Goal: Find contact information: Find contact information

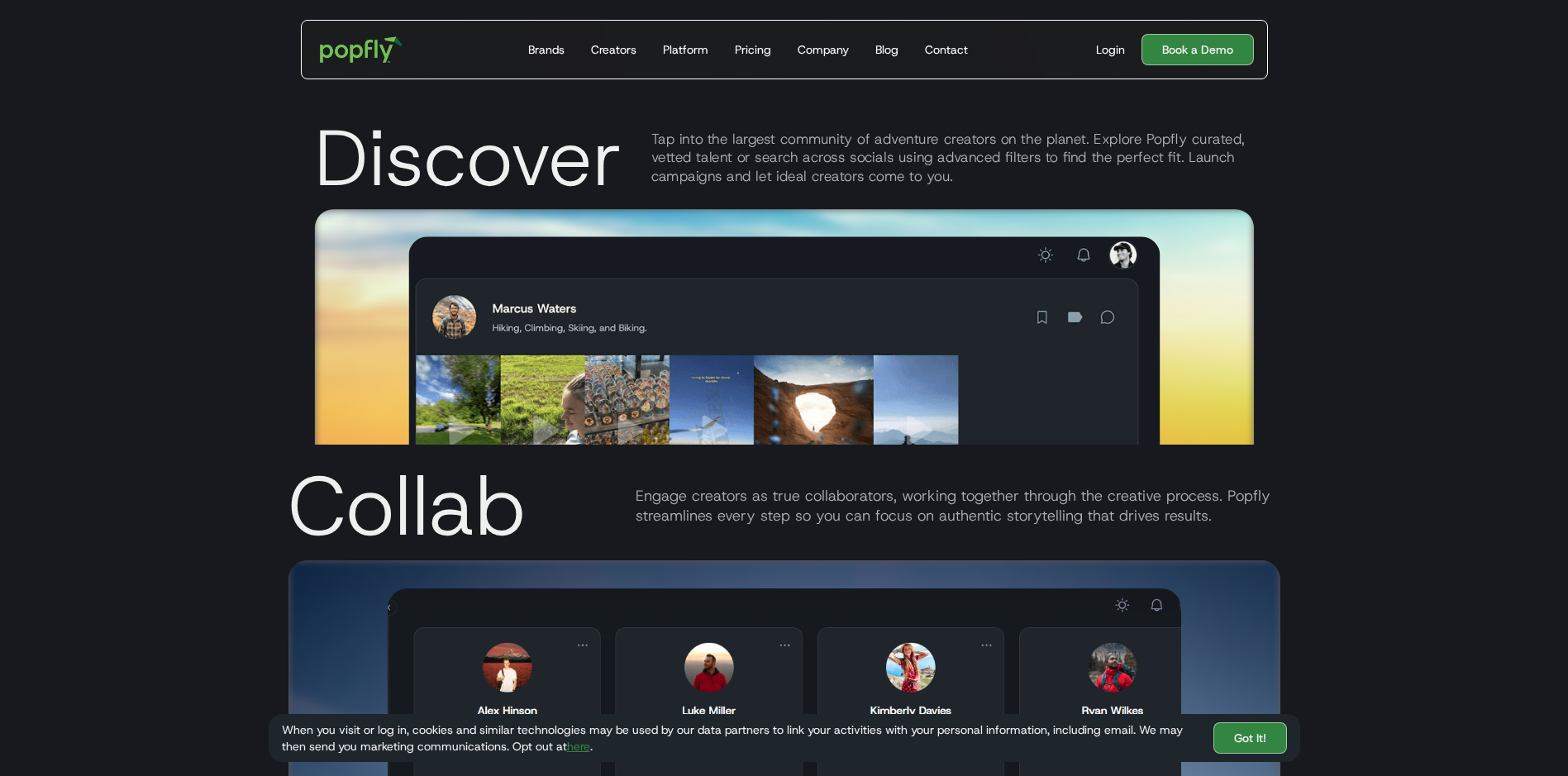
scroll to position [2645, 0]
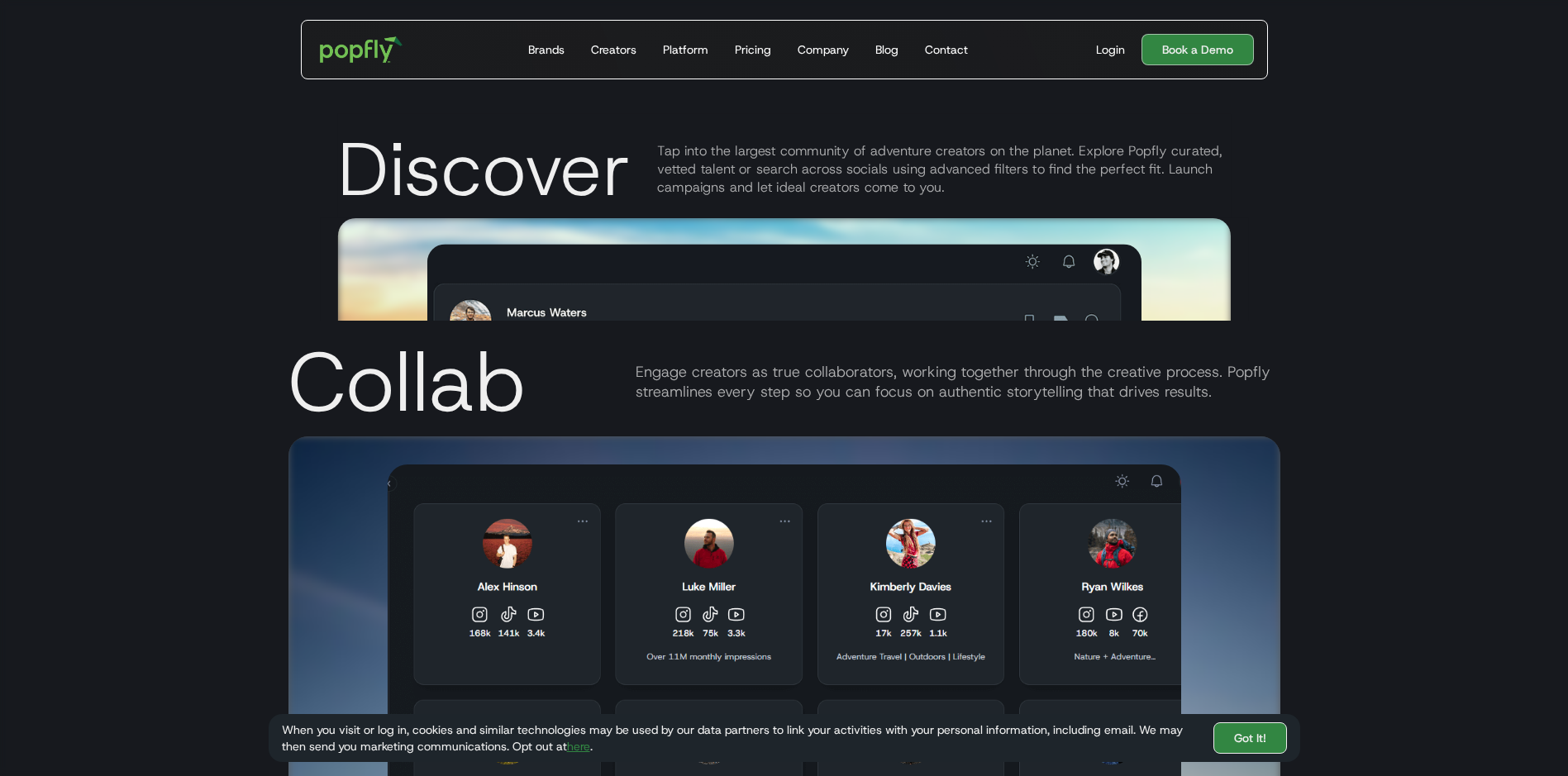
click at [1245, 728] on link "Got It!" at bounding box center [1250, 738] width 74 height 32
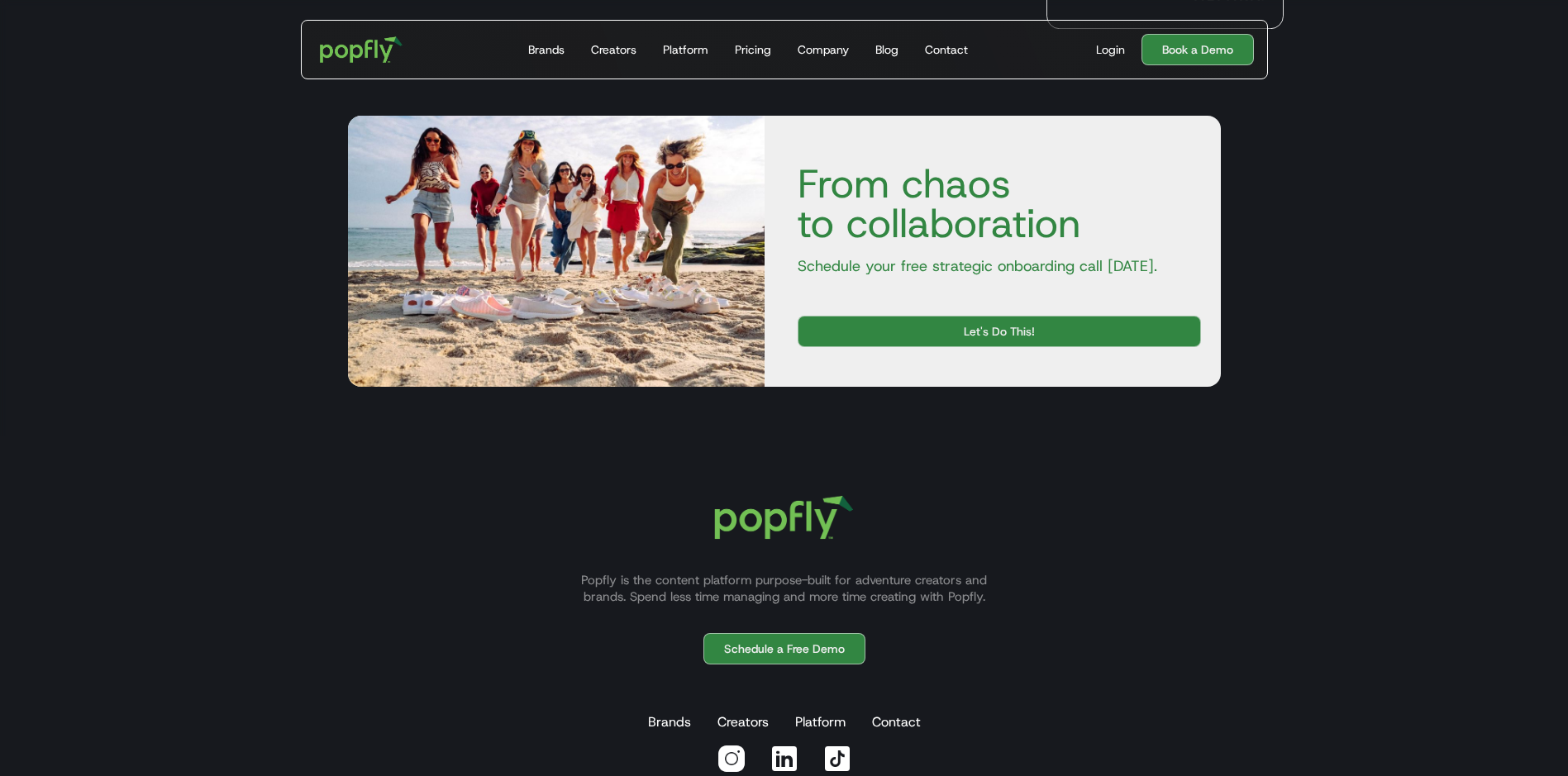
scroll to position [5769, 0]
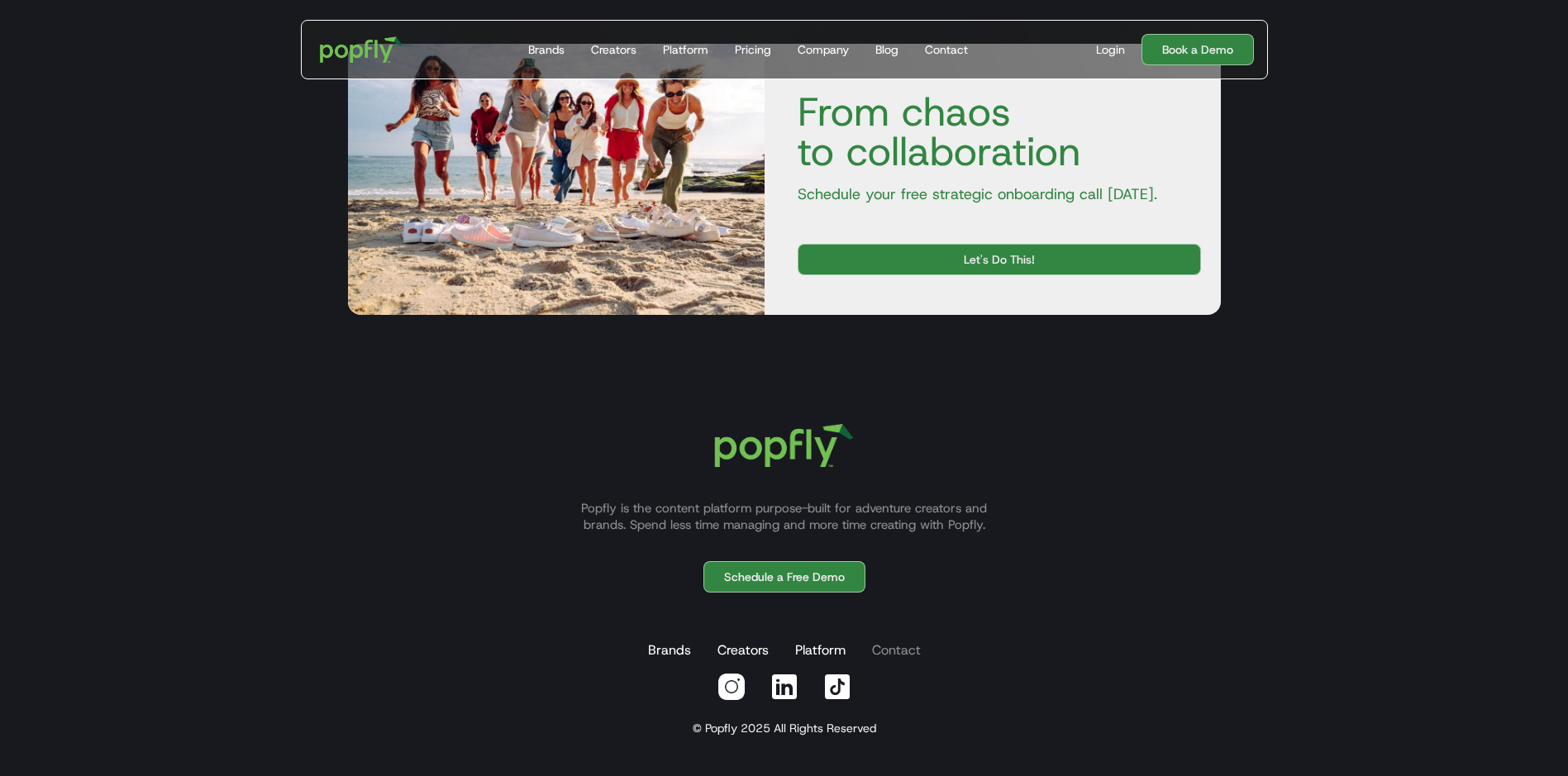
click at [879, 649] on link "Contact" at bounding box center [896, 650] width 56 height 33
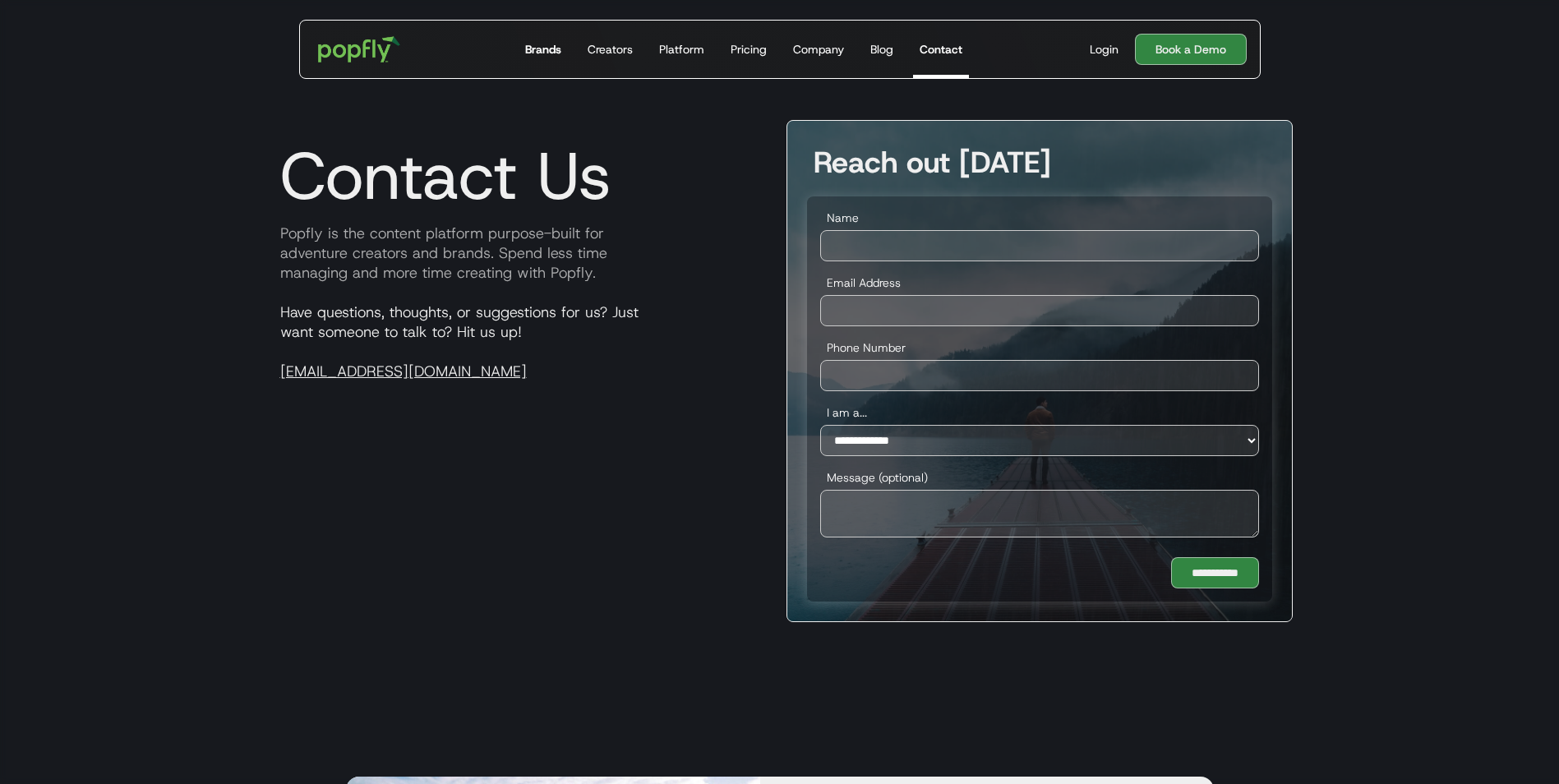
click at [543, 53] on div "Brands" at bounding box center [543, 49] width 36 height 16
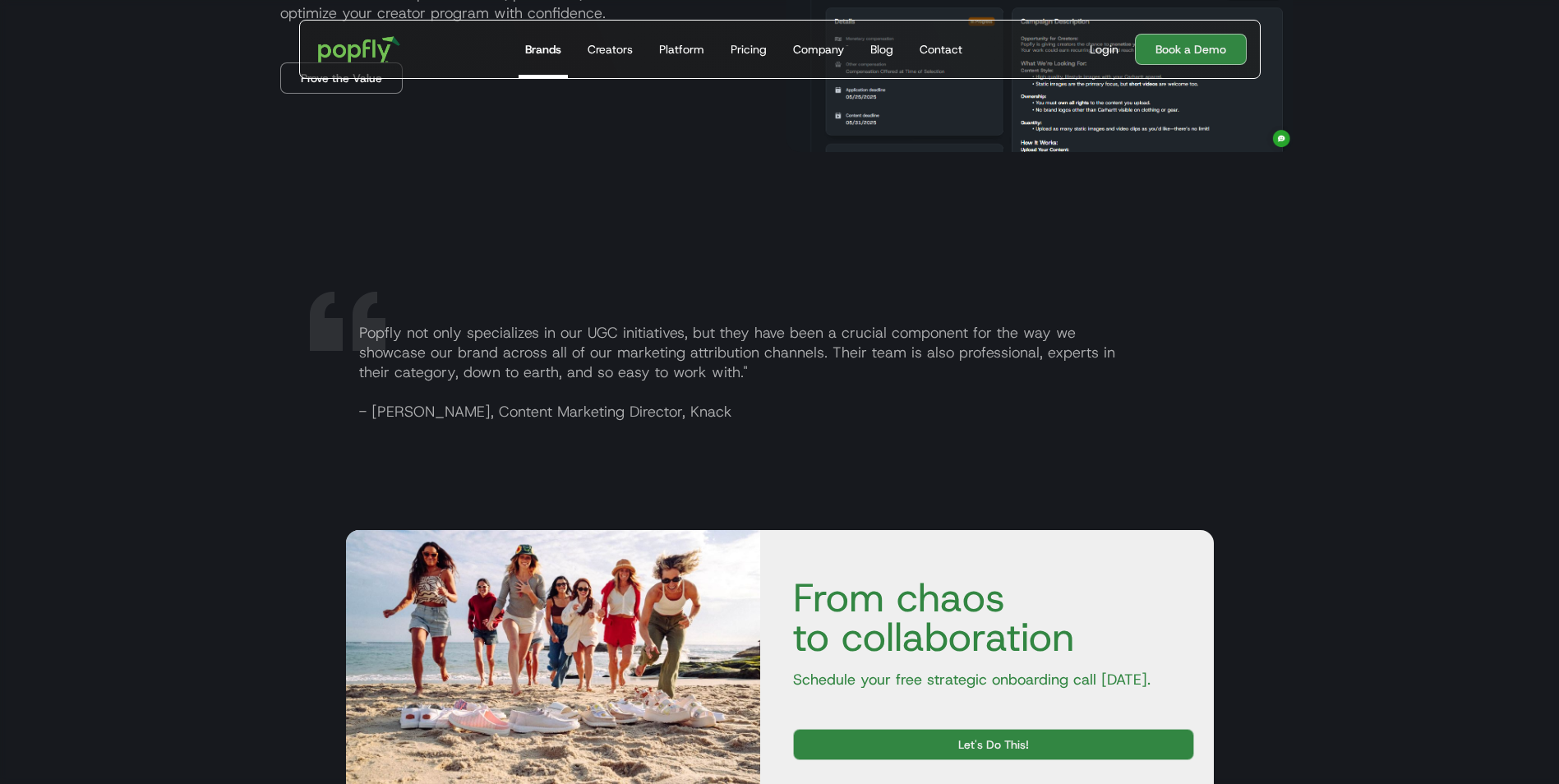
scroll to position [2181, 0]
